Goal: Find specific page/section: Find specific page/section

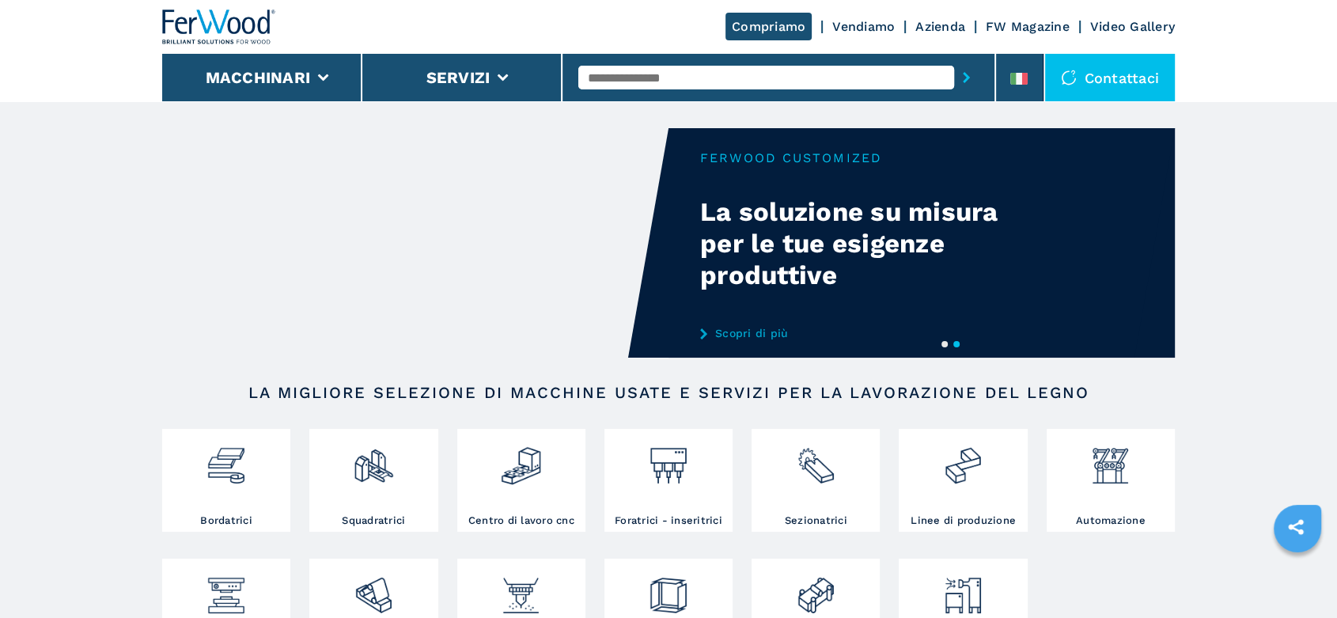
click at [597, 66] on input "text" at bounding box center [766, 78] width 376 height 24
type input "******"
click at [627, 108] on div "008186" at bounding box center [766, 103] width 376 height 28
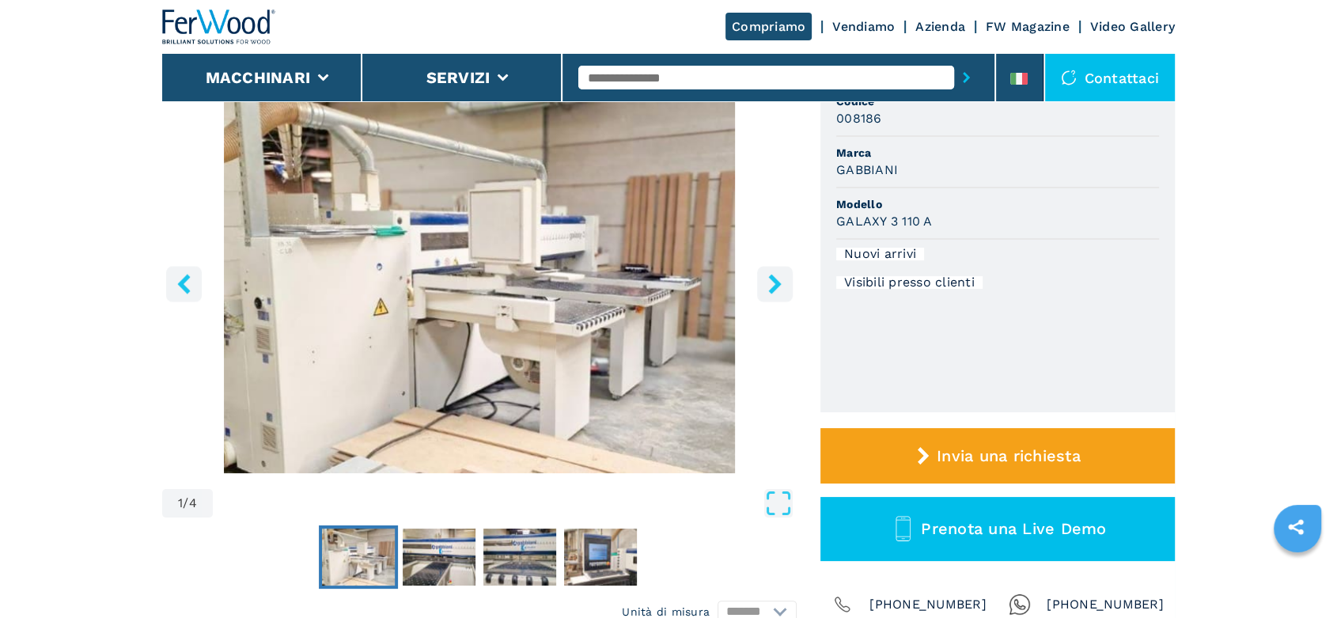
scroll to position [263, 0]
